Goal: Information Seeking & Learning: Learn about a topic

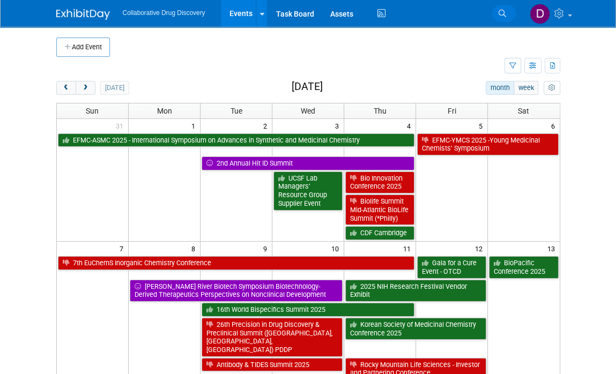
click at [507, 13] on link "Search" at bounding box center [504, 13] width 24 height 17
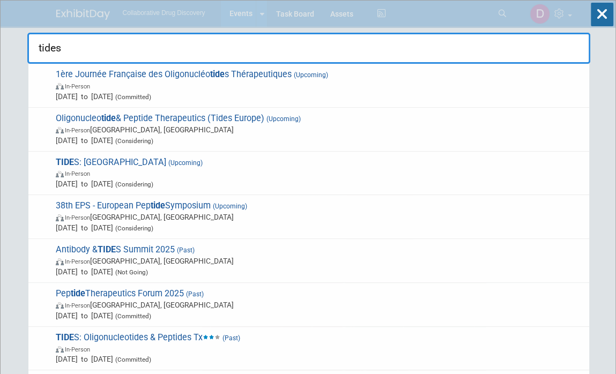
type input "tides"
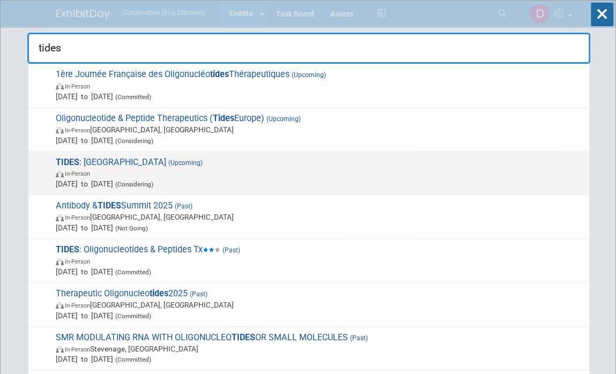
click at [251, 182] on span "[DATE] to [DATE] (Considering)" at bounding box center [320, 183] width 528 height 11
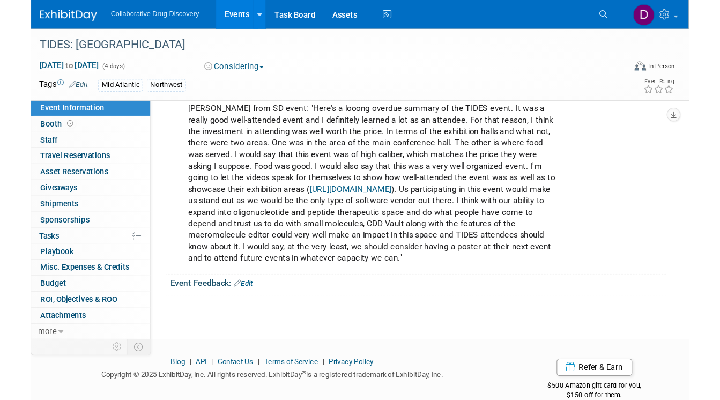
scroll to position [215, 0]
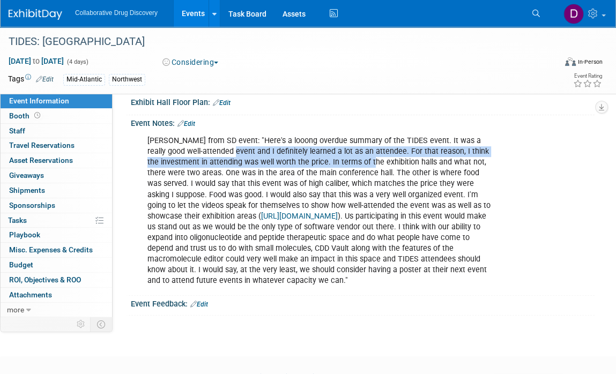
drag, startPoint x: 211, startPoint y: 148, endPoint x: 380, endPoint y: 162, distance: 170.4
click at [371, 161] on div "[PERSON_NAME] from SD event: "Here's a looong overdue summary of the TIDES even…" at bounding box center [320, 210] width 361 height 161
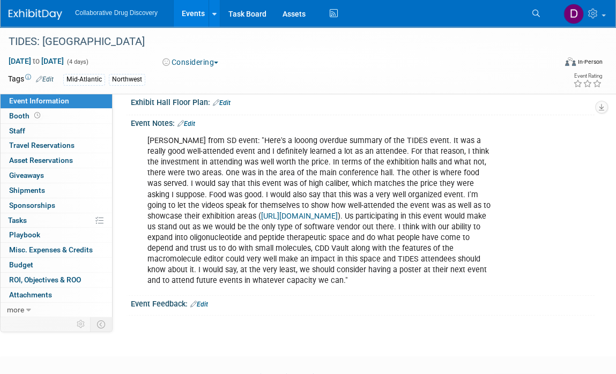
click at [382, 162] on div "[PERSON_NAME] from SD event: "Here's a looong overdue summary of the TIDES even…" at bounding box center [320, 210] width 361 height 161
drag, startPoint x: 401, startPoint y: 149, endPoint x: 427, endPoint y: 158, distance: 27.1
click at [430, 155] on div "[PERSON_NAME] from SD event: "Here's a looong overdue summary of the TIDES even…" at bounding box center [320, 210] width 361 height 161
click at [394, 157] on div "[PERSON_NAME] from SD event: "Here's a looong overdue summary of the TIDES even…" at bounding box center [320, 210] width 361 height 161
drag, startPoint x: 201, startPoint y: 163, endPoint x: 310, endPoint y: 166, distance: 108.8
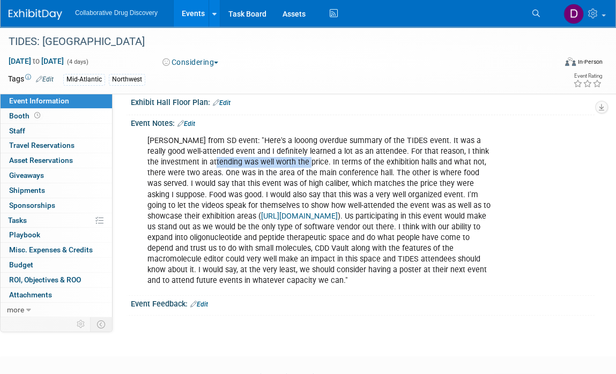
click at [303, 166] on div "[PERSON_NAME] from SD event: "Here's a looong overdue summary of the TIDES even…" at bounding box center [320, 210] width 361 height 161
click at [312, 166] on div "[PERSON_NAME] from SD event: "Here's a looong overdue summary of the TIDES even…" at bounding box center [320, 210] width 361 height 161
click at [323, 164] on div "[PERSON_NAME] from SD event: "Here's a looong overdue summary of the TIDES even…" at bounding box center [320, 210] width 361 height 161
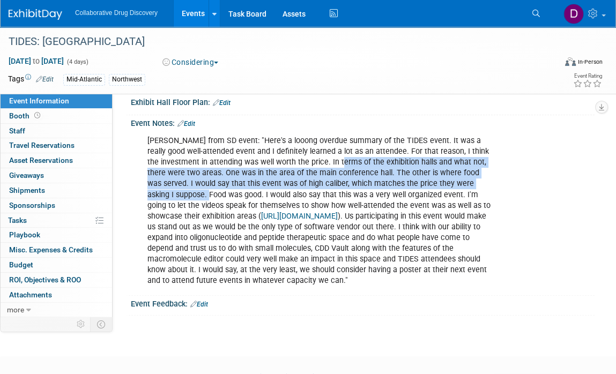
drag, startPoint x: 323, startPoint y: 163, endPoint x: 393, endPoint y: 184, distance: 72.9
click at [482, 181] on div "[PERSON_NAME] from SD event: "Here's a looong overdue summary of the TIDES even…" at bounding box center [320, 210] width 361 height 161
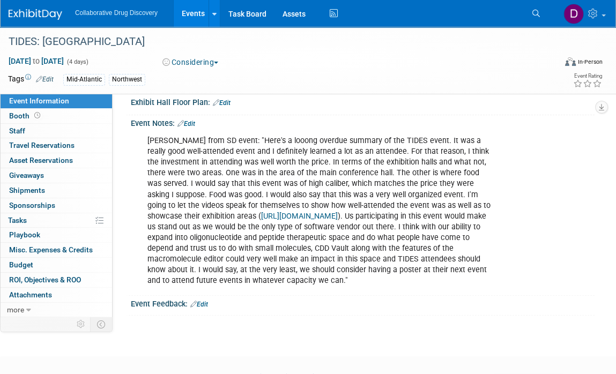
drag, startPoint x: 310, startPoint y: 186, endPoint x: 253, endPoint y: 185, distance: 56.8
click at [309, 186] on div "[PERSON_NAME] from SD event: "Here's a looong overdue summary of the TIDES even…" at bounding box center [320, 210] width 361 height 161
click at [225, 185] on div "[PERSON_NAME] from SD event: "Here's a looong overdue summary of the TIDES even…" at bounding box center [320, 210] width 361 height 161
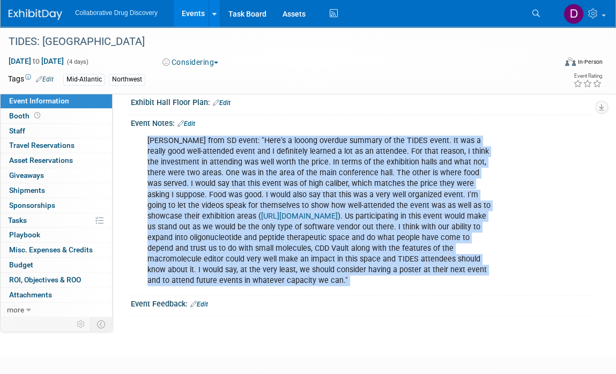
click at [225, 185] on div "[PERSON_NAME] from SD event: "Here's a looong overdue summary of the TIDES even…" at bounding box center [320, 210] width 361 height 161
click at [216, 185] on div "[PERSON_NAME] from SD event: "Here's a looong overdue summary of the TIDES even…" at bounding box center [320, 210] width 361 height 161
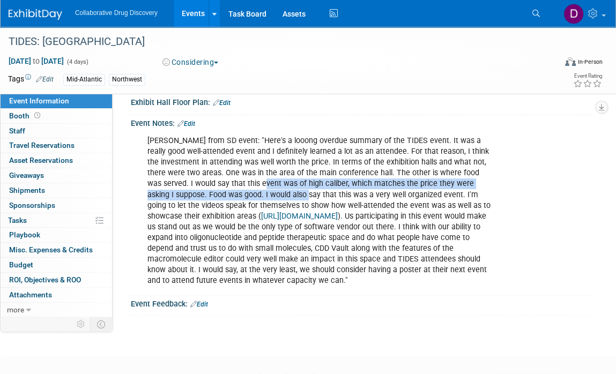
drag, startPoint x: 220, startPoint y: 184, endPoint x: 239, endPoint y: 193, distance: 21.1
click at [240, 193] on div "[PERSON_NAME] from SD event: "Here's a looong overdue summary of the TIDES even…" at bounding box center [320, 210] width 361 height 161
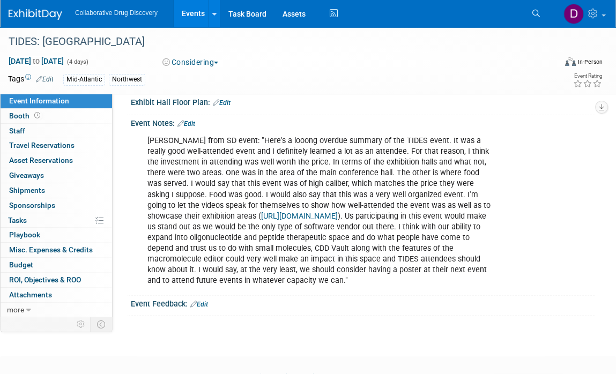
click at [229, 192] on div "[PERSON_NAME] from SD event: "Here's a looong overdue summary of the TIDES even…" at bounding box center [320, 210] width 361 height 161
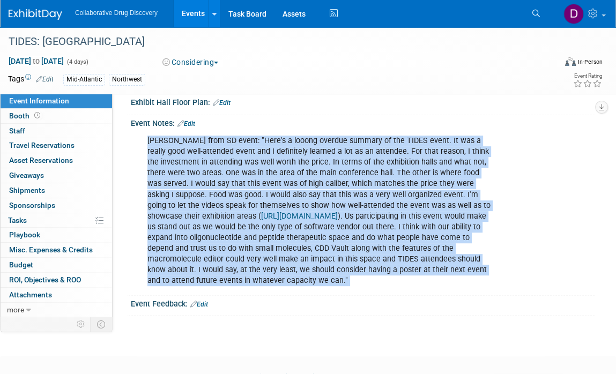
click at [229, 192] on div "[PERSON_NAME] from SD event: "Here's a looong overdue summary of the TIDES even…" at bounding box center [320, 210] width 361 height 161
click at [228, 193] on div "[PERSON_NAME] from SD event: "Here's a looong overdue summary of the TIDES even…" at bounding box center [320, 210] width 361 height 161
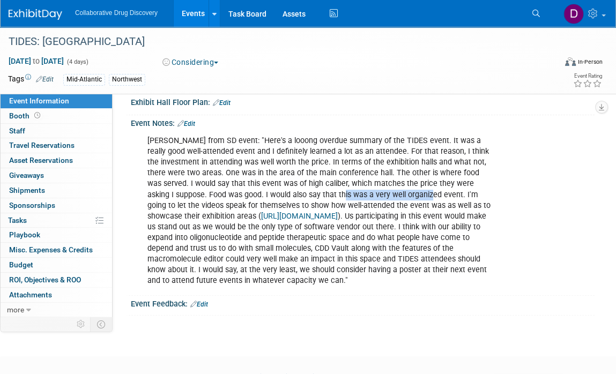
drag, startPoint x: 304, startPoint y: 193, endPoint x: 365, endPoint y: 196, distance: 60.6
click at [365, 196] on div "[PERSON_NAME] from SD event: "Here's a looong overdue summary of the TIDES even…" at bounding box center [320, 210] width 361 height 161
click at [234, 191] on div "[PERSON_NAME] from SD event: "Here's a looong overdue summary of the TIDES even…" at bounding box center [320, 210] width 361 height 161
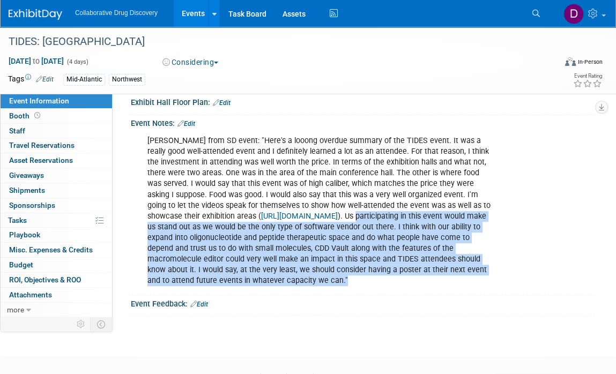
drag, startPoint x: 230, startPoint y: 227, endPoint x: 473, endPoint y: 282, distance: 249.5
click at [473, 282] on div "[PERSON_NAME] from SD event: "Here's a looong overdue summary of the TIDES even…" at bounding box center [320, 210] width 361 height 161
copy div "participating in this event would make us stand out as we would be the only typ…"
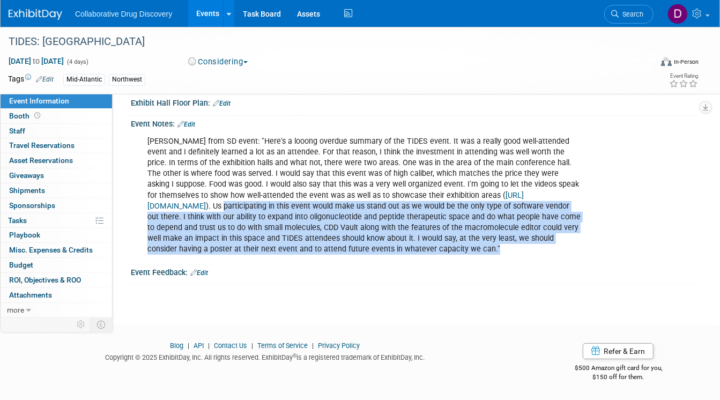
scroll to position [0, 0]
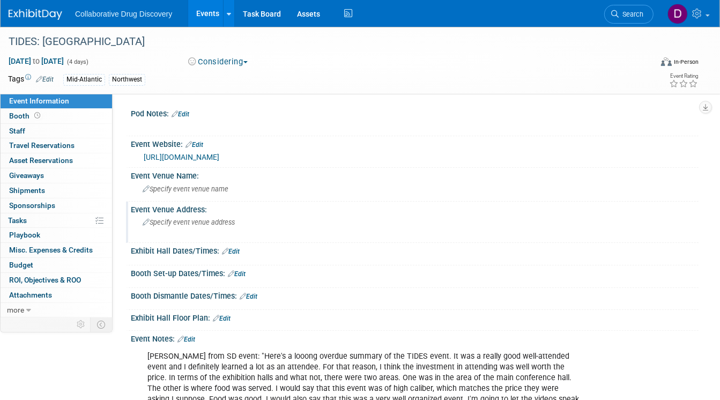
click at [323, 218] on div "Specify event venue address" at bounding box center [249, 226] width 220 height 25
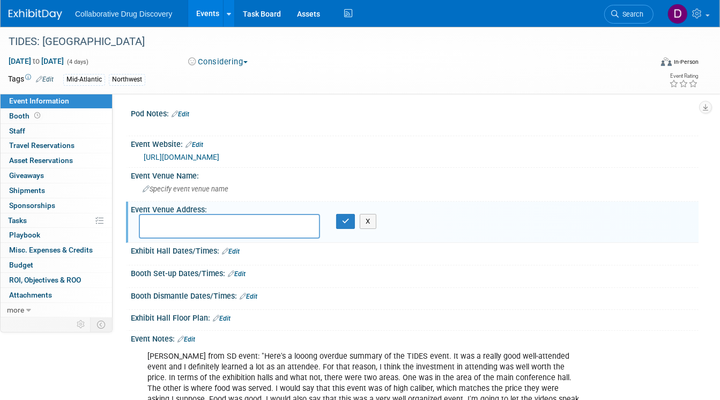
click at [357, 141] on div "Event Website: Edit" at bounding box center [414, 143] width 567 height 14
click at [322, 104] on div "Pod Notes: Edit X Event Website: Edit [URL][DOMAIN_NAME] Event Venue Name: Spec…" at bounding box center [406, 205] width 586 height 222
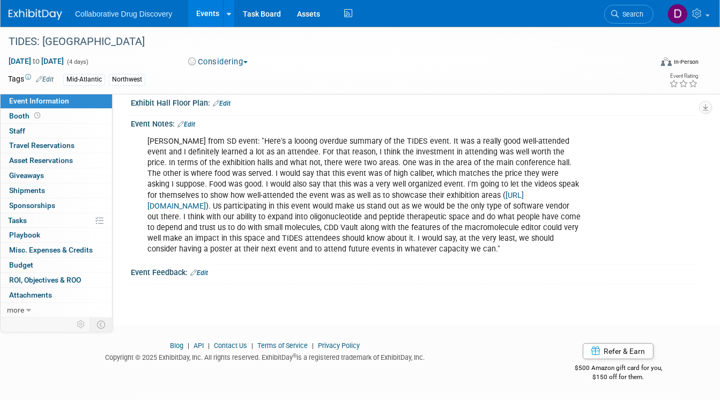
click at [189, 121] on link "Edit" at bounding box center [186, 125] width 18 height 8
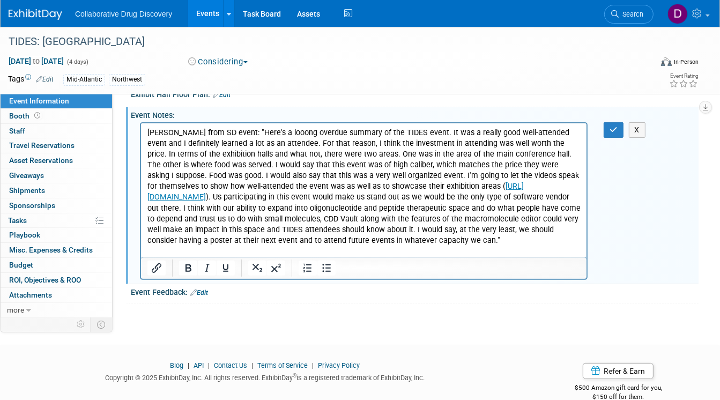
scroll to position [0, 0]
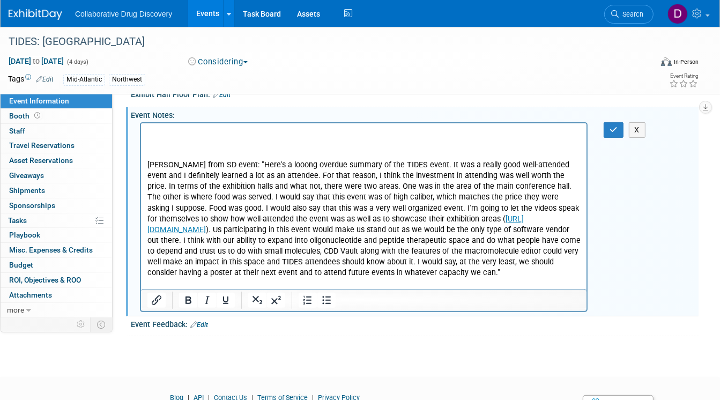
click at [166, 138] on p "Rich Text Area. Press ALT-0 for help." at bounding box center [363, 143] width 433 height 11
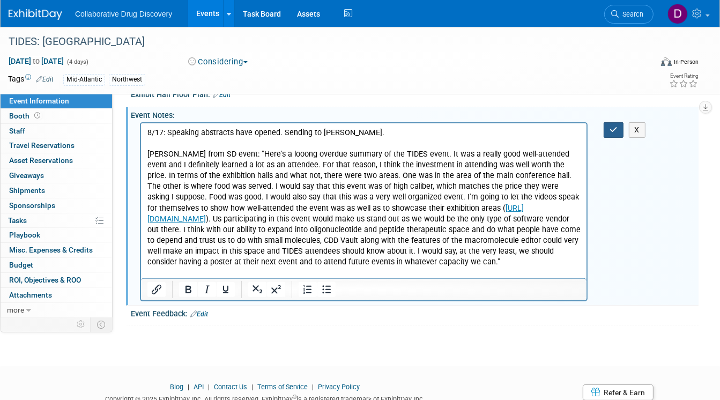
click at [606, 126] on button "button" at bounding box center [613, 130] width 20 height 16
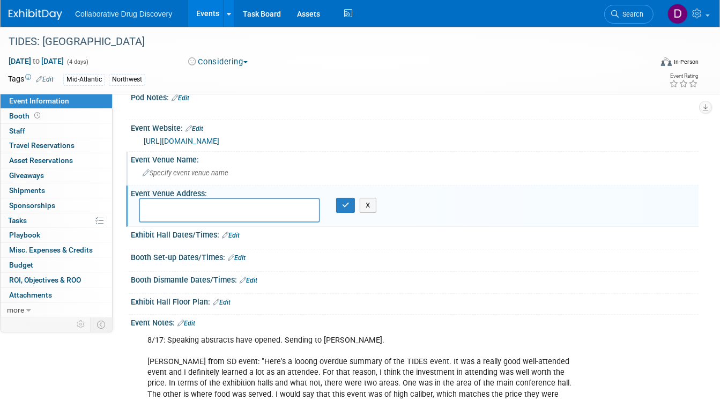
scroll to position [11, 0]
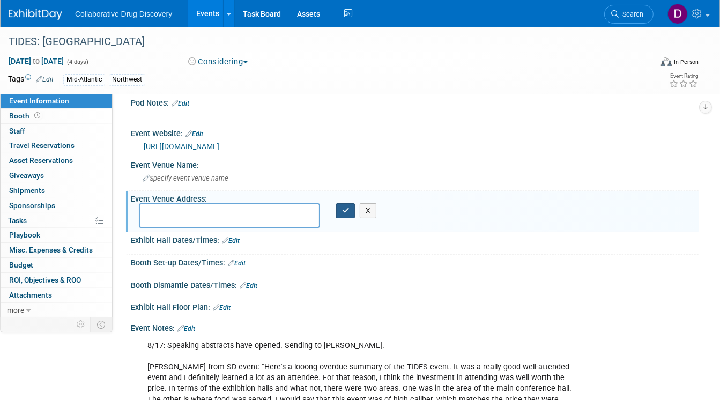
click at [342, 212] on icon "button" at bounding box center [346, 210] width 8 height 7
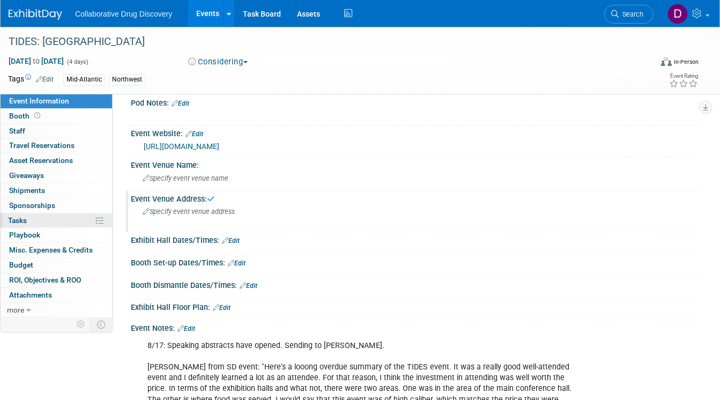
click at [38, 217] on link "0% Tasks 0%" at bounding box center [56, 220] width 111 height 14
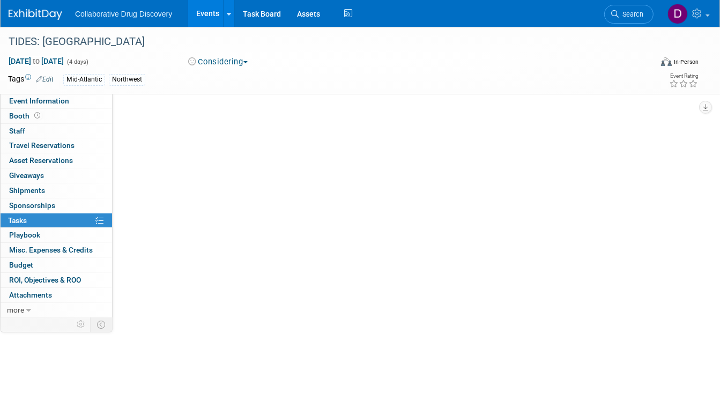
scroll to position [0, 0]
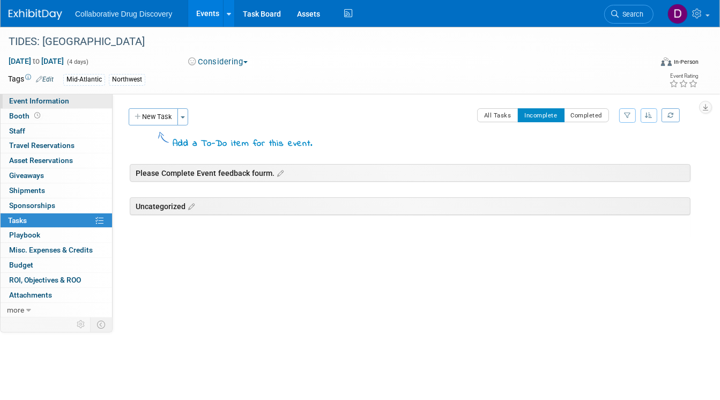
click at [46, 101] on span "Event Information" at bounding box center [39, 100] width 60 height 9
